Goal: Task Accomplishment & Management: Complete application form

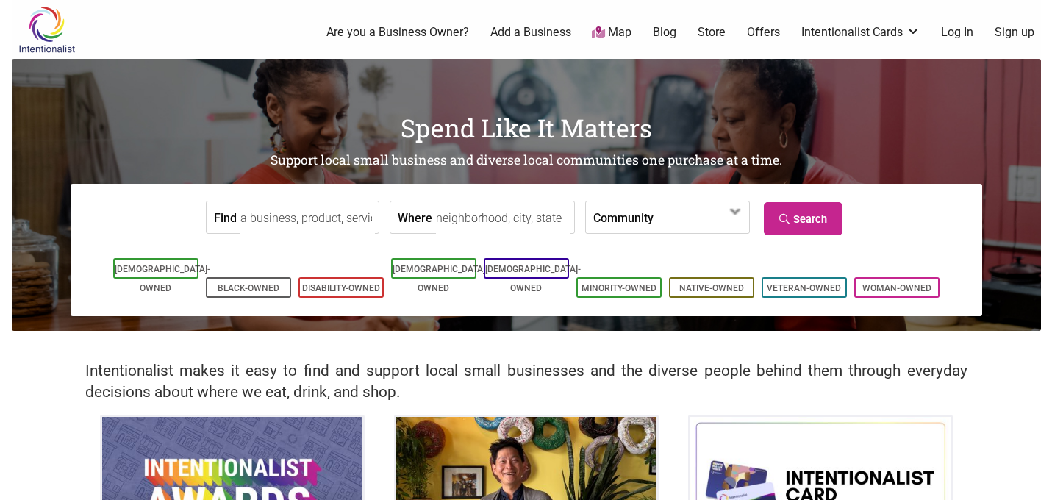
click at [960, 34] on link "Log In" at bounding box center [957, 32] width 32 height 16
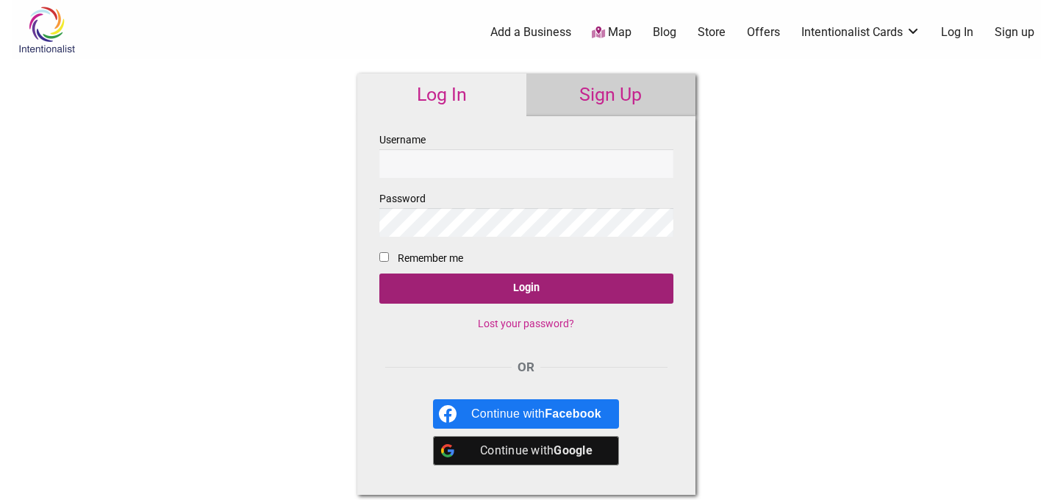
type input "mjwag"
click at [547, 282] on input "Login" at bounding box center [526, 288] width 294 height 30
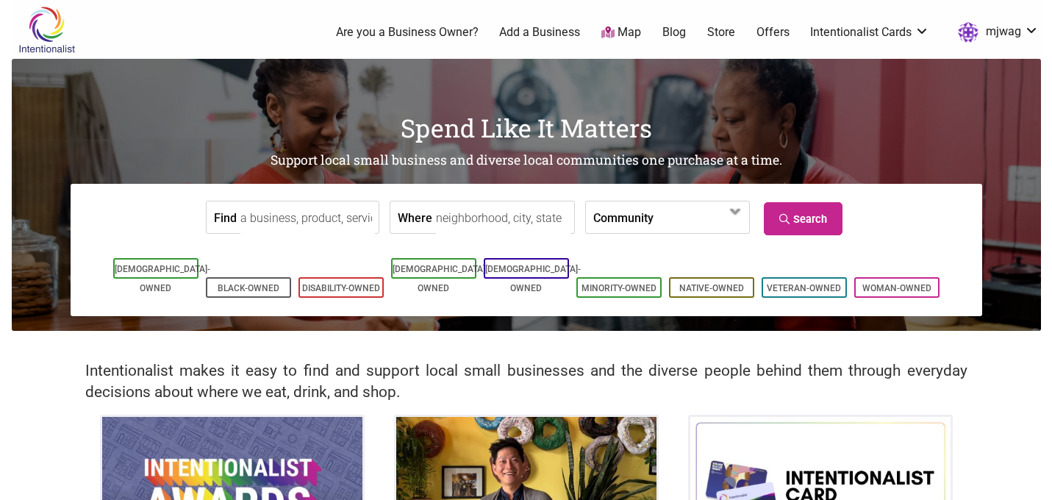
scroll to position [6, 0]
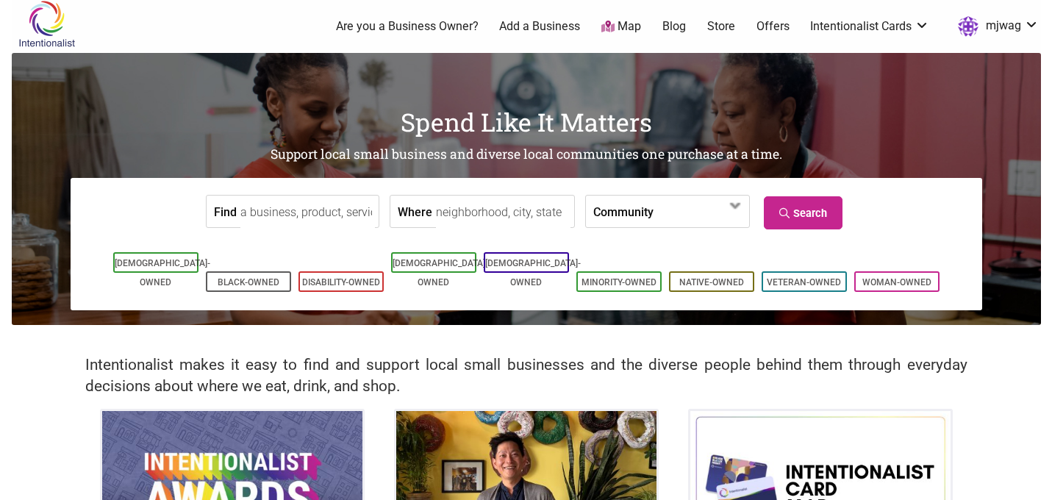
click at [408, 22] on link "Are you a Business Owner?" at bounding box center [407, 26] width 143 height 16
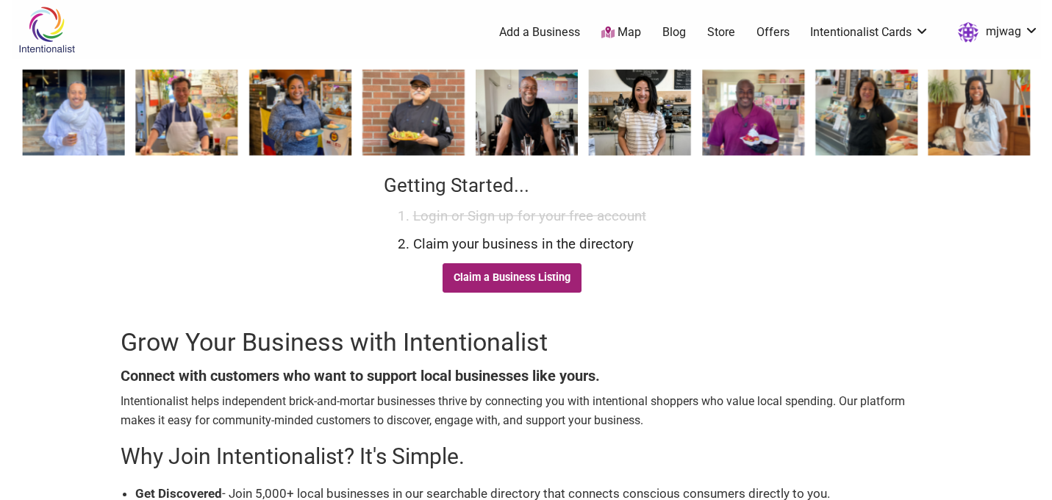
click at [541, 287] on link "Claim a Business Listing" at bounding box center [512, 277] width 140 height 29
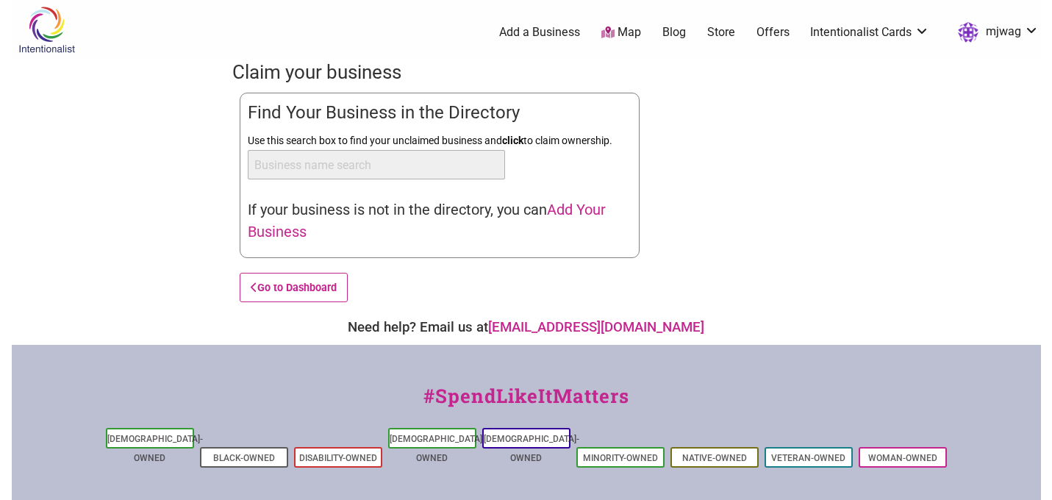
click at [414, 172] on input "Use this search box to find your unclaimed business and click to claim ownershi…" at bounding box center [376, 164] width 257 height 29
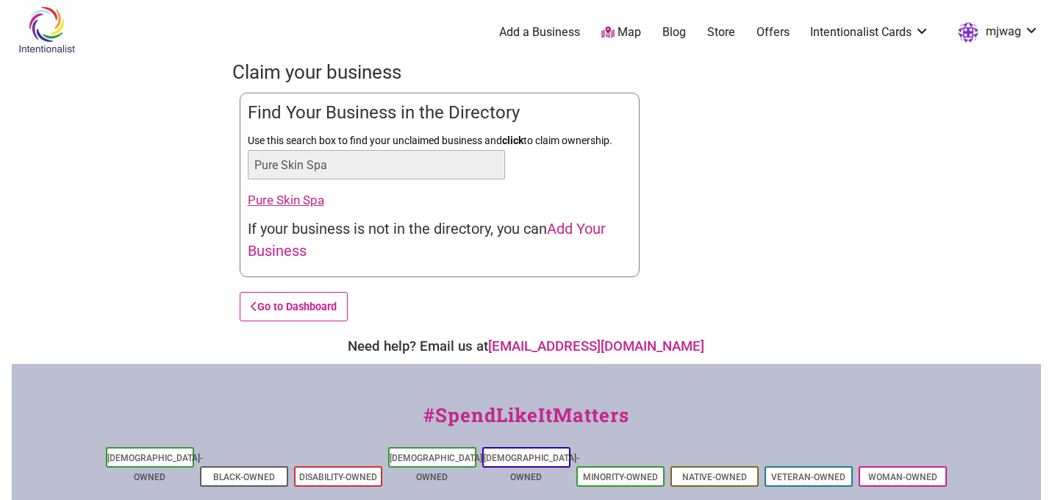
type input "Pure Skin Spa"
click at [289, 196] on link "Pure Skin Spa" at bounding box center [286, 200] width 76 height 15
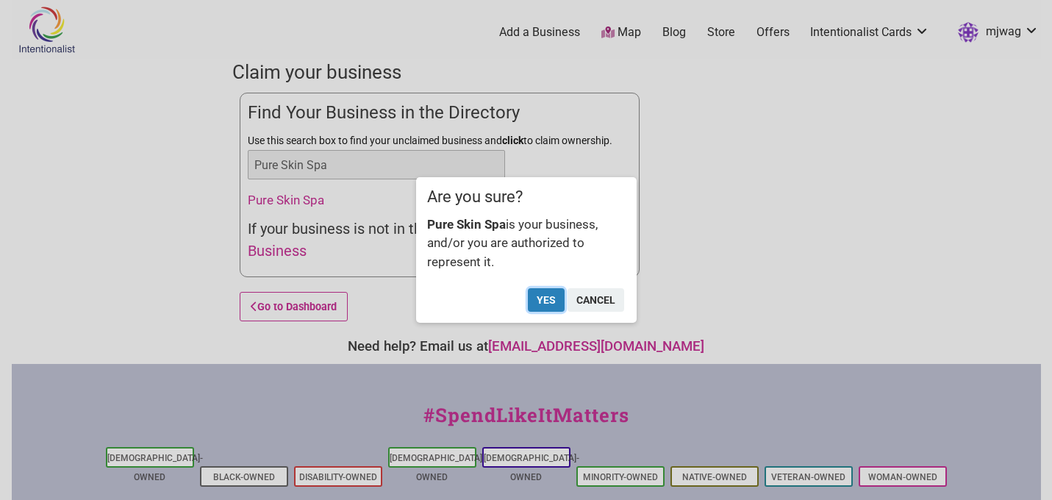
click at [552, 304] on button "Yes" at bounding box center [546, 300] width 37 height 24
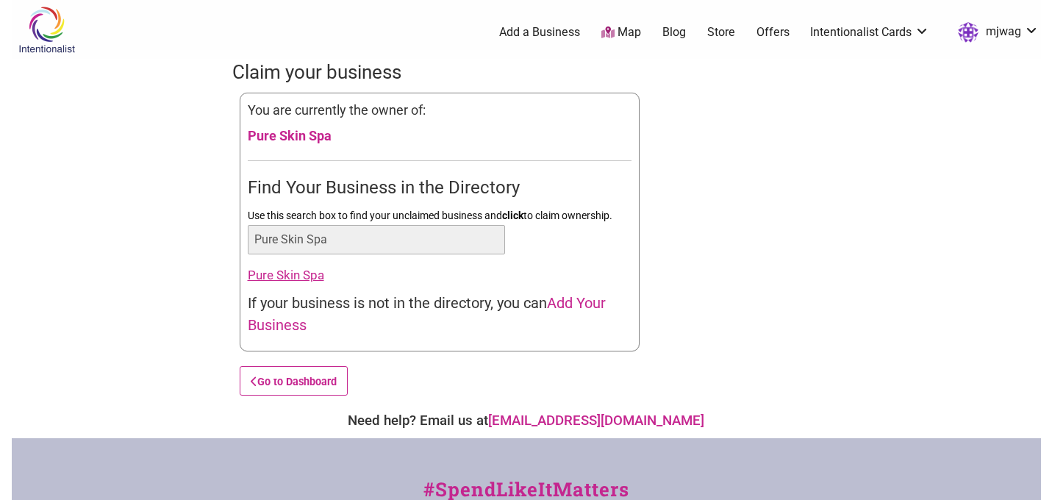
click at [304, 278] on link "Pure Skin Spa" at bounding box center [286, 274] width 76 height 15
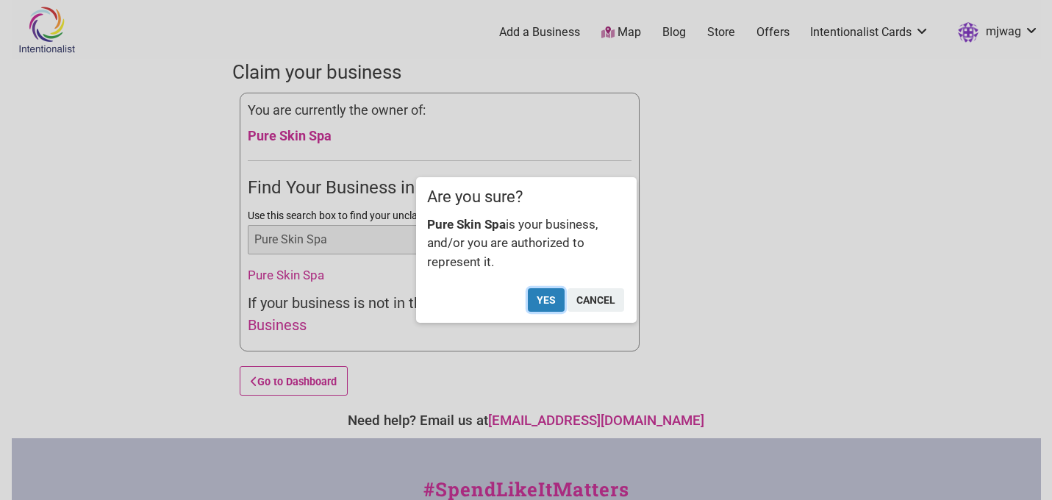
click at [553, 304] on button "Yes" at bounding box center [546, 300] width 37 height 24
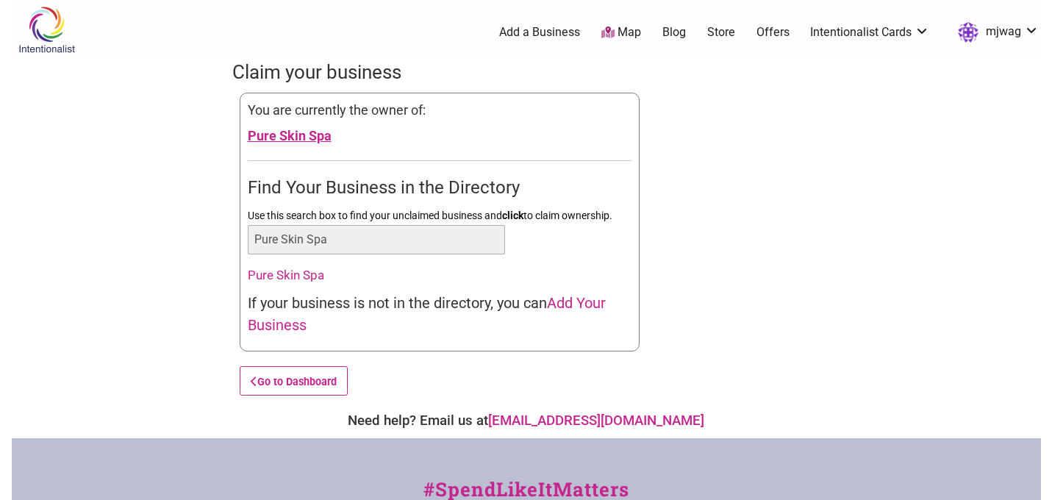
click at [284, 134] on link "Pure Skin Spa" at bounding box center [290, 135] width 84 height 15
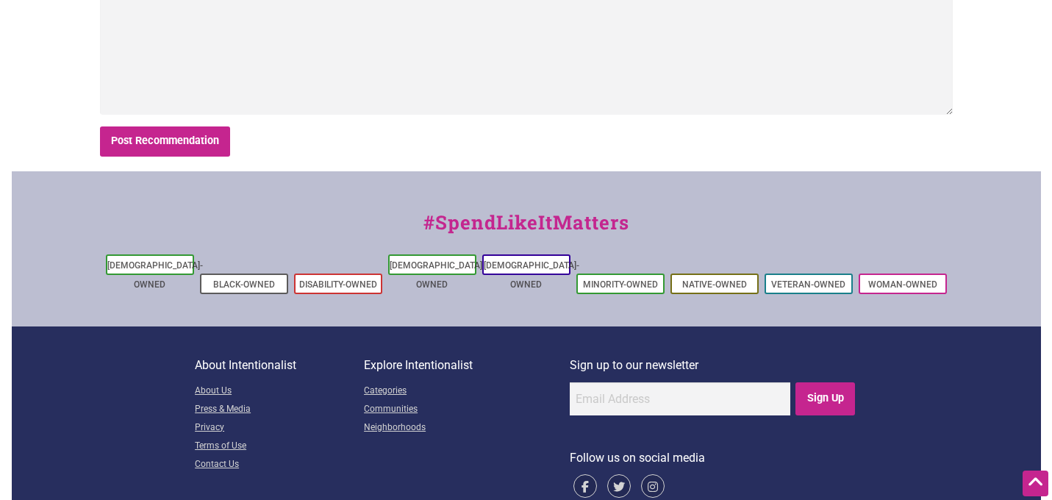
scroll to position [500, 0]
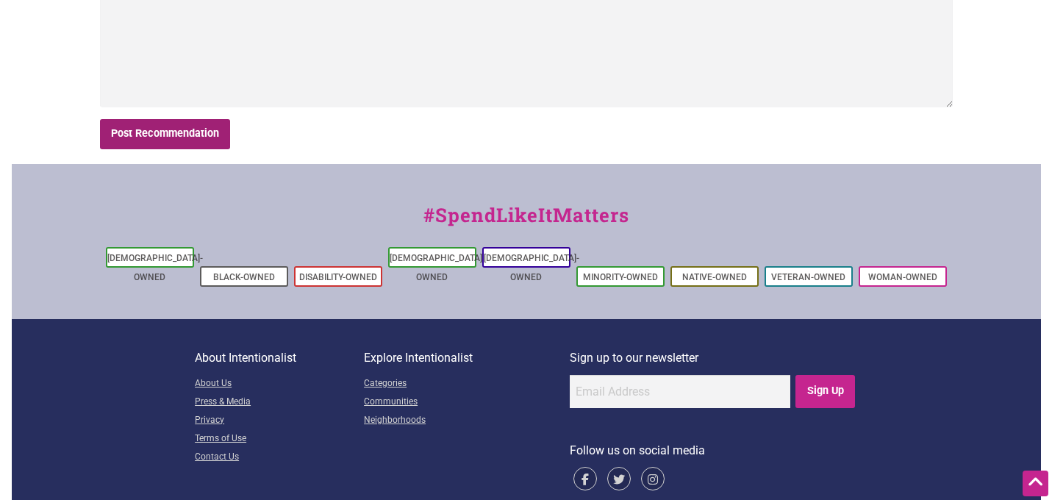
click at [187, 135] on input "Post Recommendation" at bounding box center [165, 134] width 131 height 30
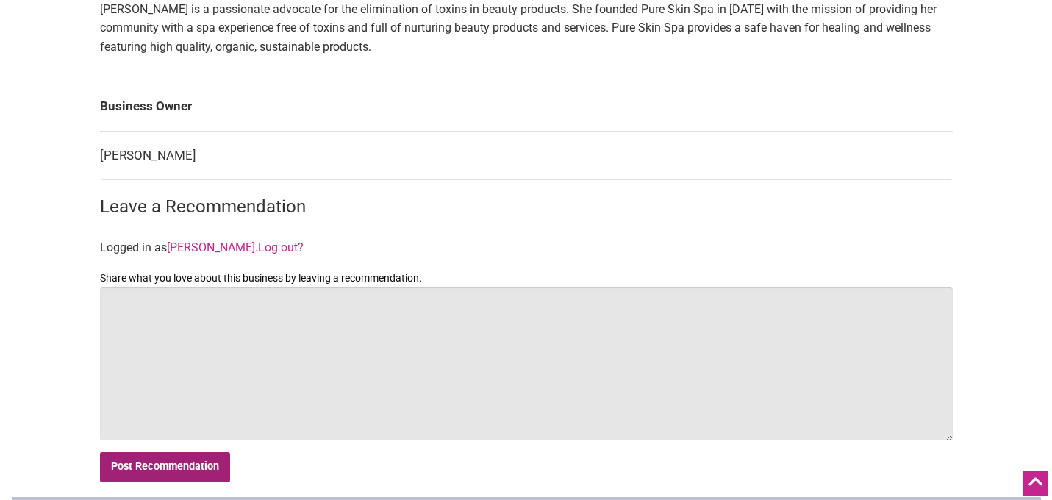
scroll to position [168, 0]
click at [369, 378] on textarea "Share what you love about this business by leaving a recommendation." at bounding box center [526, 363] width 852 height 153
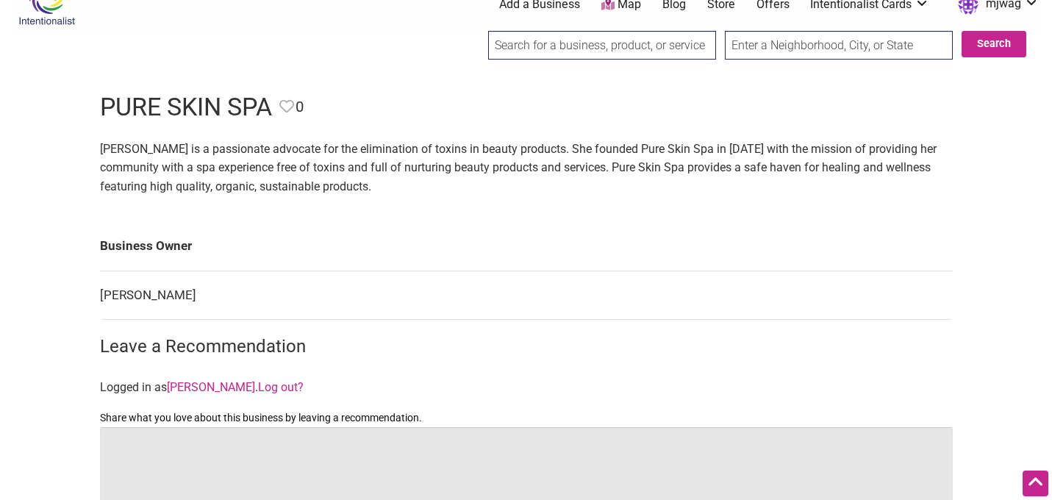
scroll to position [0, 0]
